Goal: Use online tool/utility: Utilize a website feature to perform a specific function

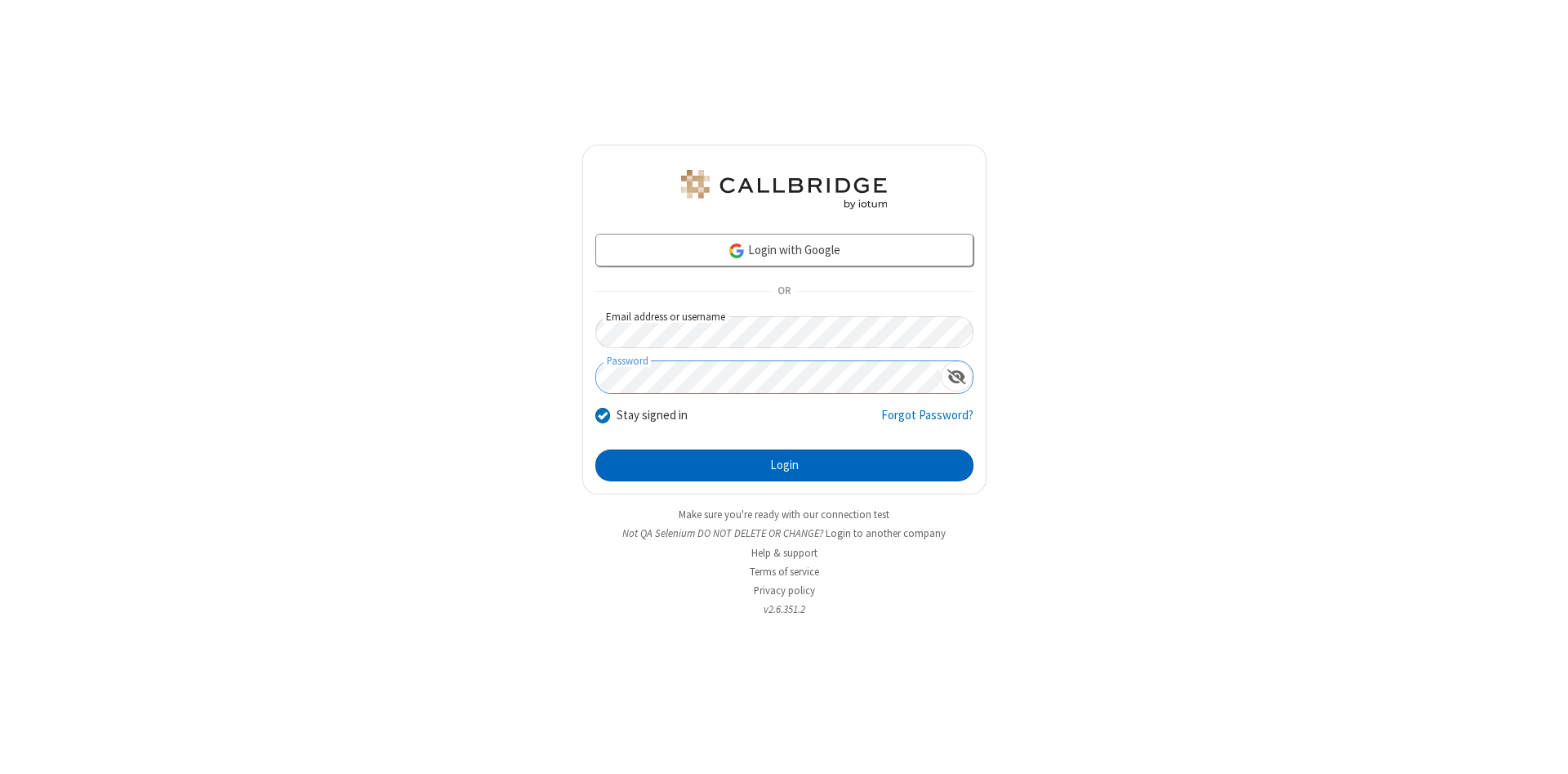
click at [784, 465] on button "Login" at bounding box center [784, 465] width 378 height 32
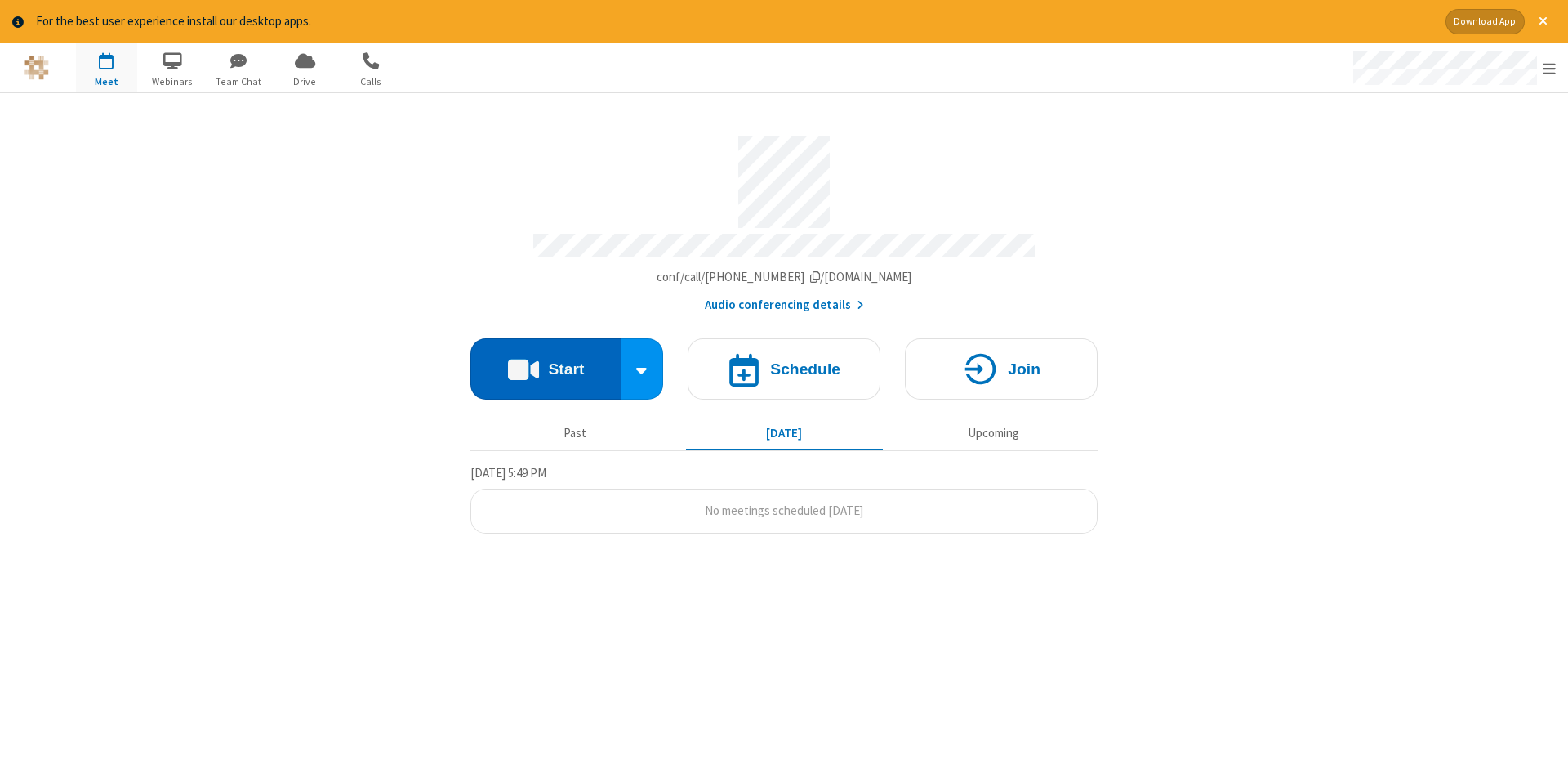
click at [546, 363] on button "Start" at bounding box center [546, 369] width 151 height 61
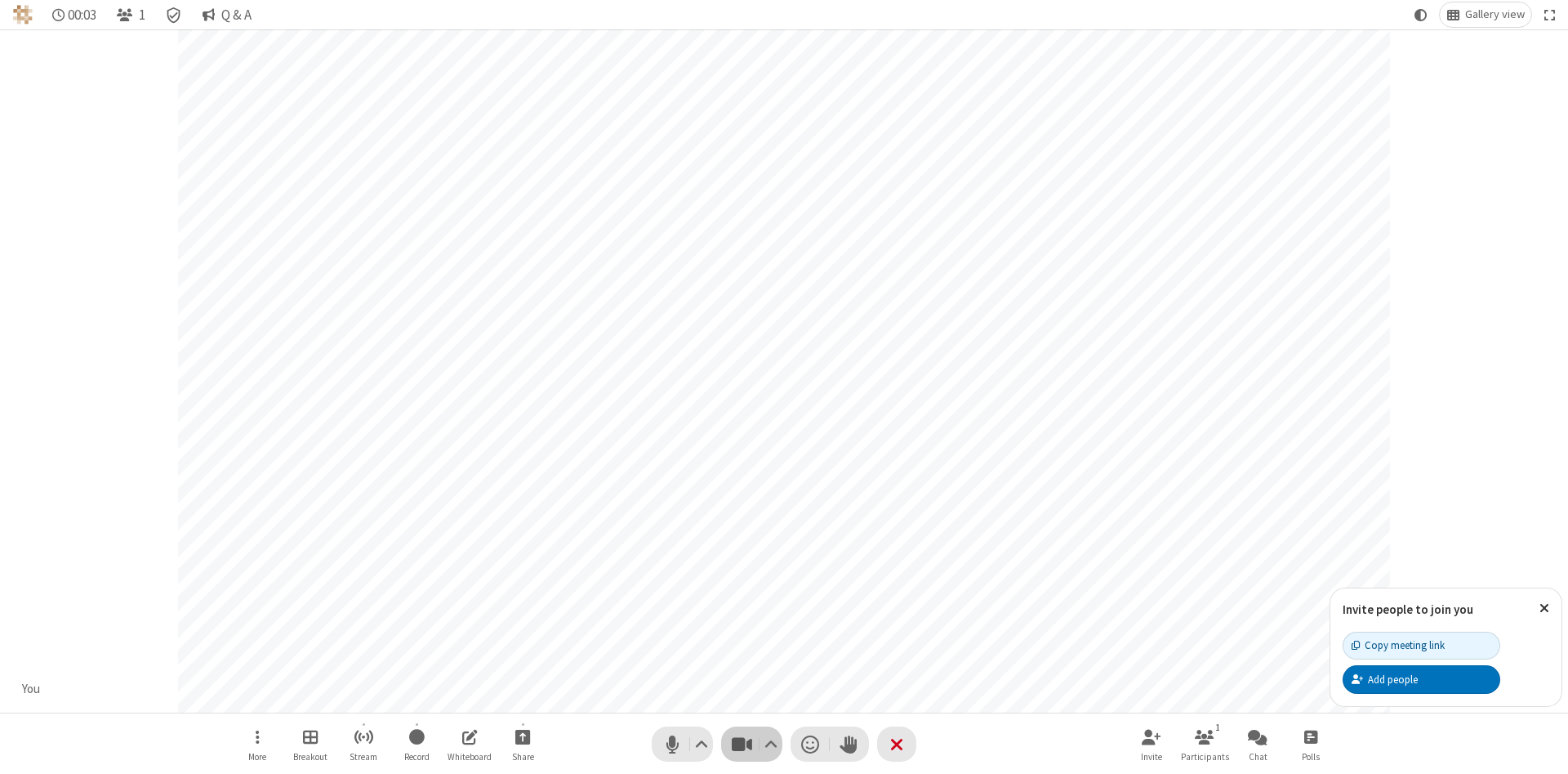
click at [741, 744] on span "Stop video (Alt+V)" at bounding box center [741, 744] width 25 height 24
click at [741, 744] on span "Start video (Alt+V)" at bounding box center [741, 744] width 25 height 24
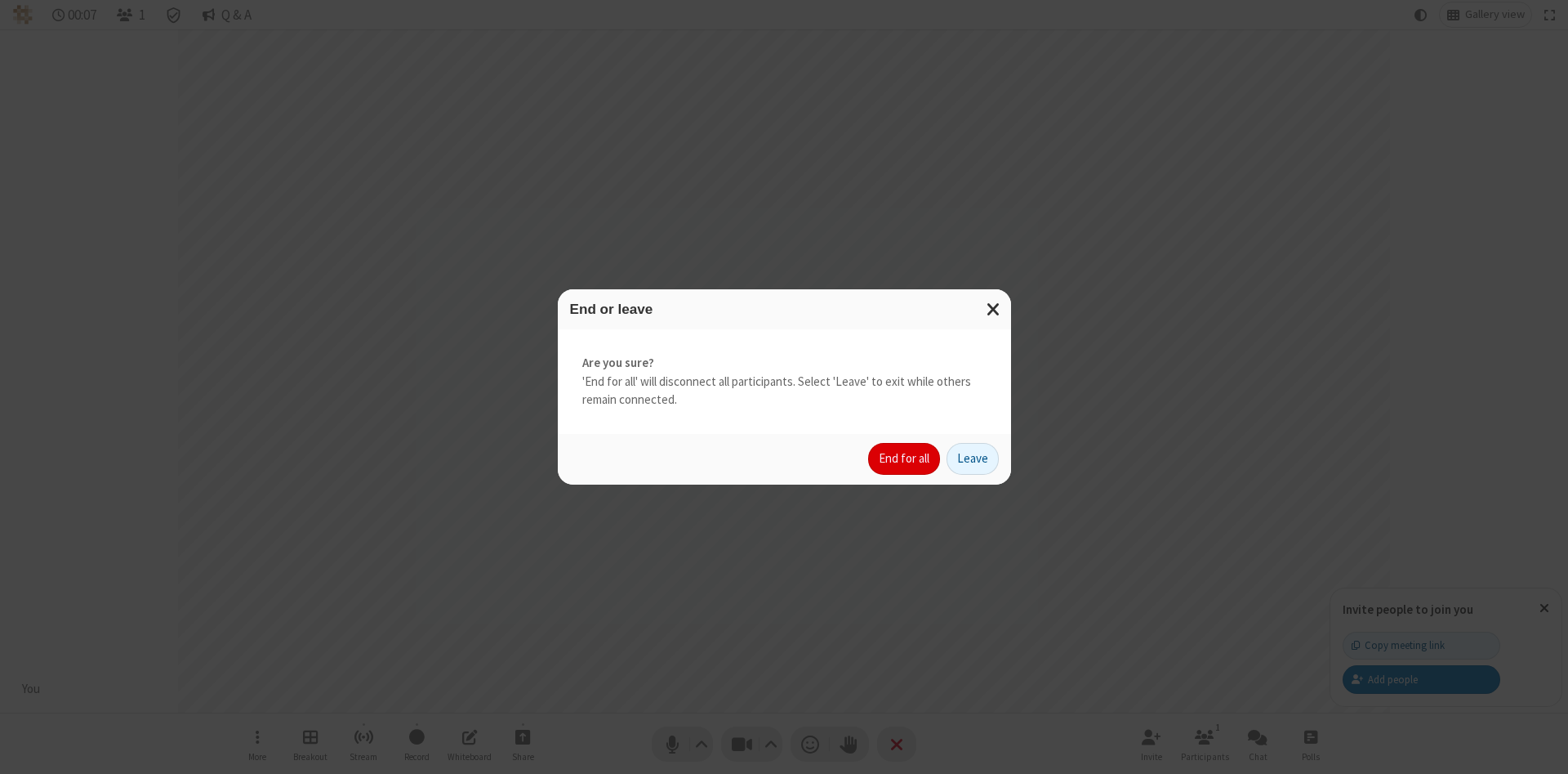
click at [904, 458] on button "End for all" at bounding box center [903, 458] width 72 height 32
